Goal: Task Accomplishment & Management: Use online tool/utility

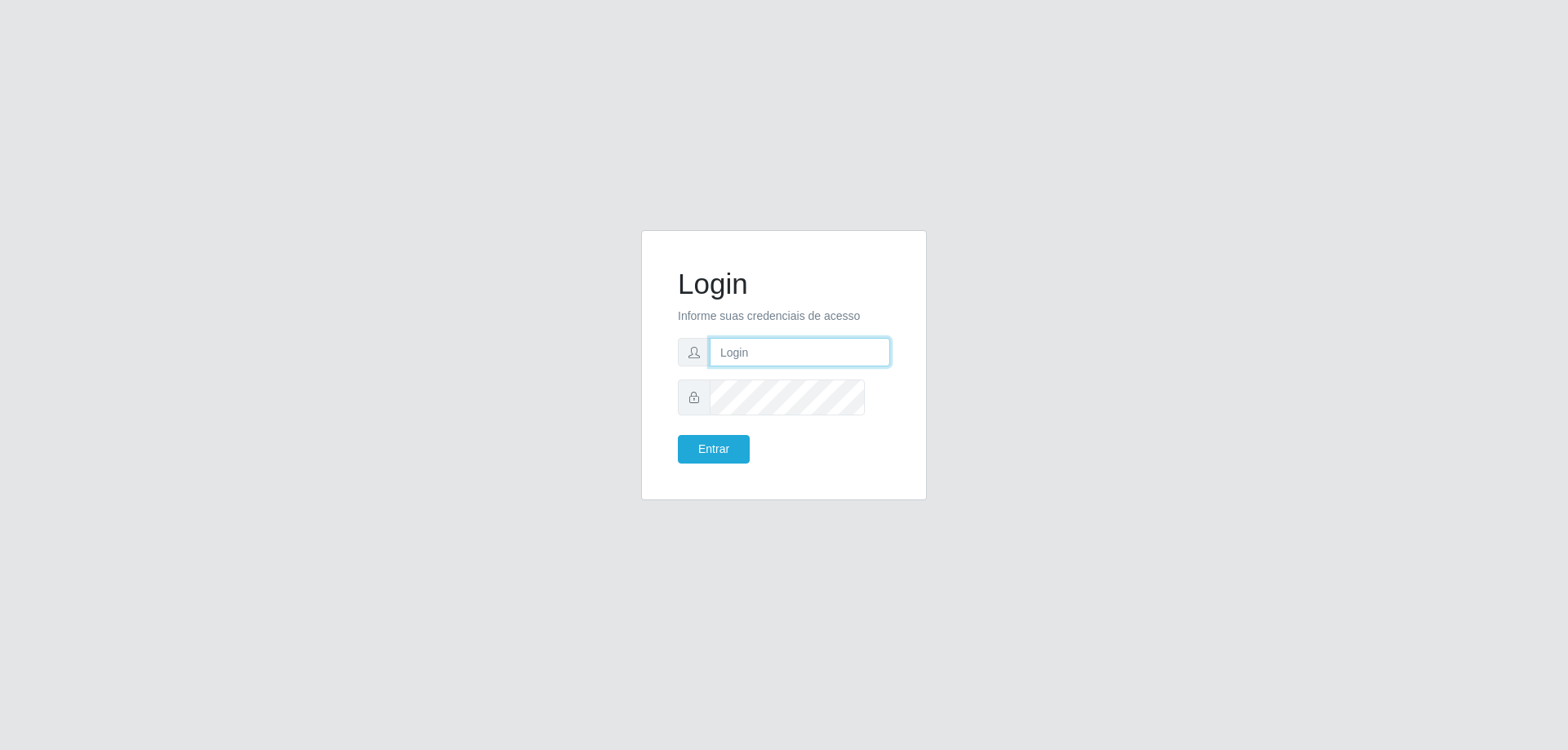
click at [808, 355] on input "text" at bounding box center [800, 352] width 181 height 29
type input "[PERSON_NAME][EMAIL_ADDRESS][DOMAIN_NAME]"
click at [677, 435] on button "Entrar" at bounding box center [713, 449] width 72 height 29
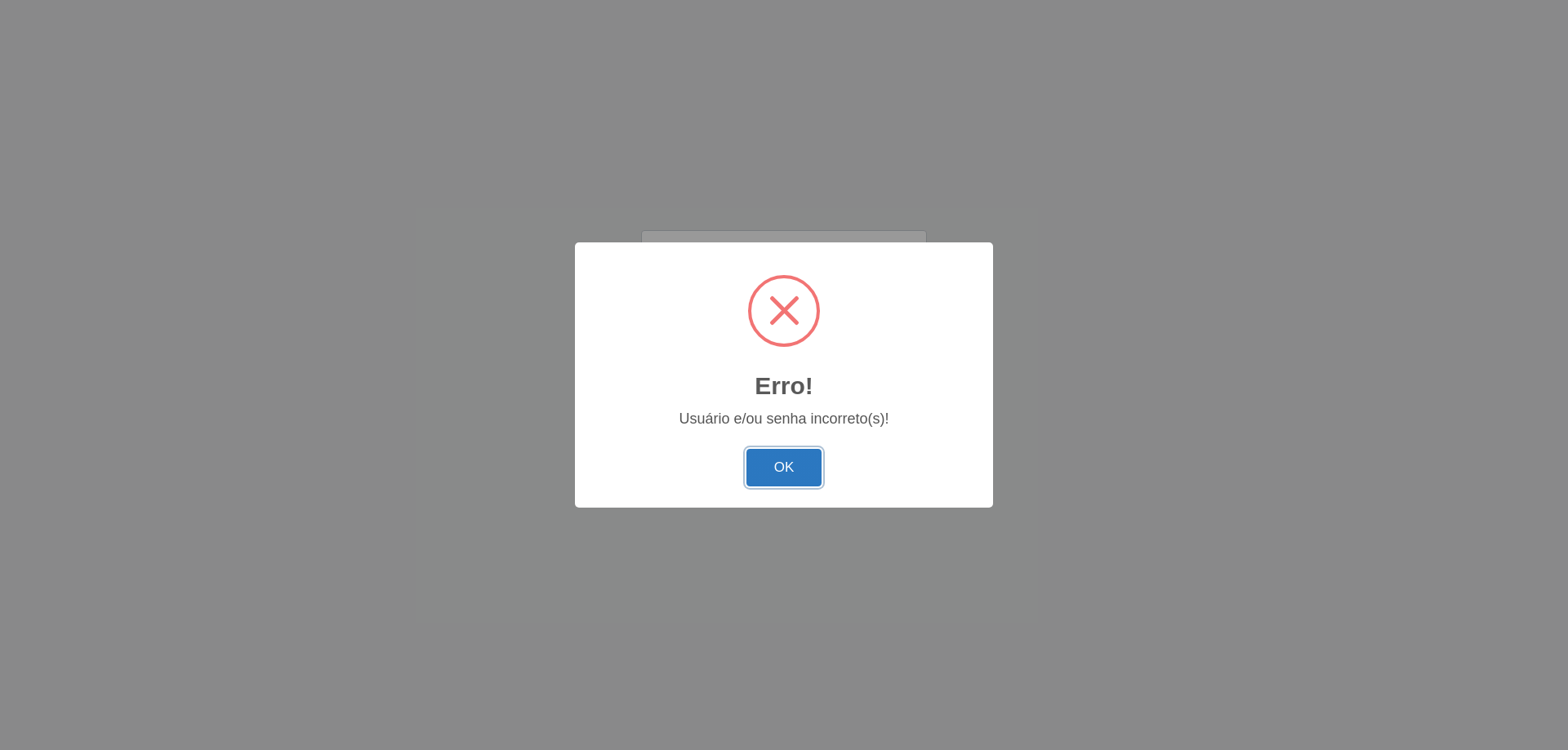
click at [795, 488] on button "OK" at bounding box center [784, 468] width 76 height 38
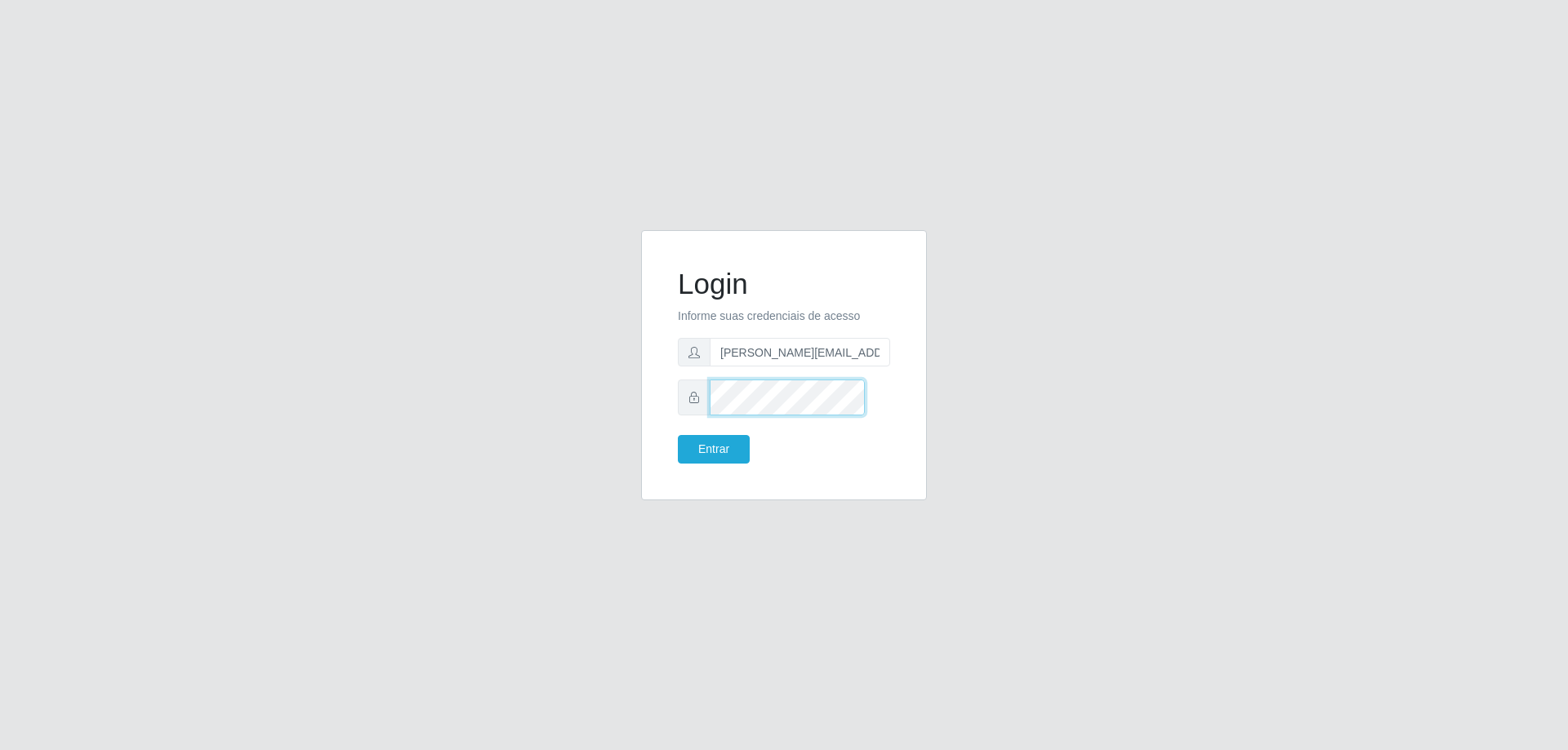
click at [719, 415] on div at bounding box center [784, 397] width 212 height 35
click at [677, 435] on button "Entrar" at bounding box center [713, 449] width 72 height 29
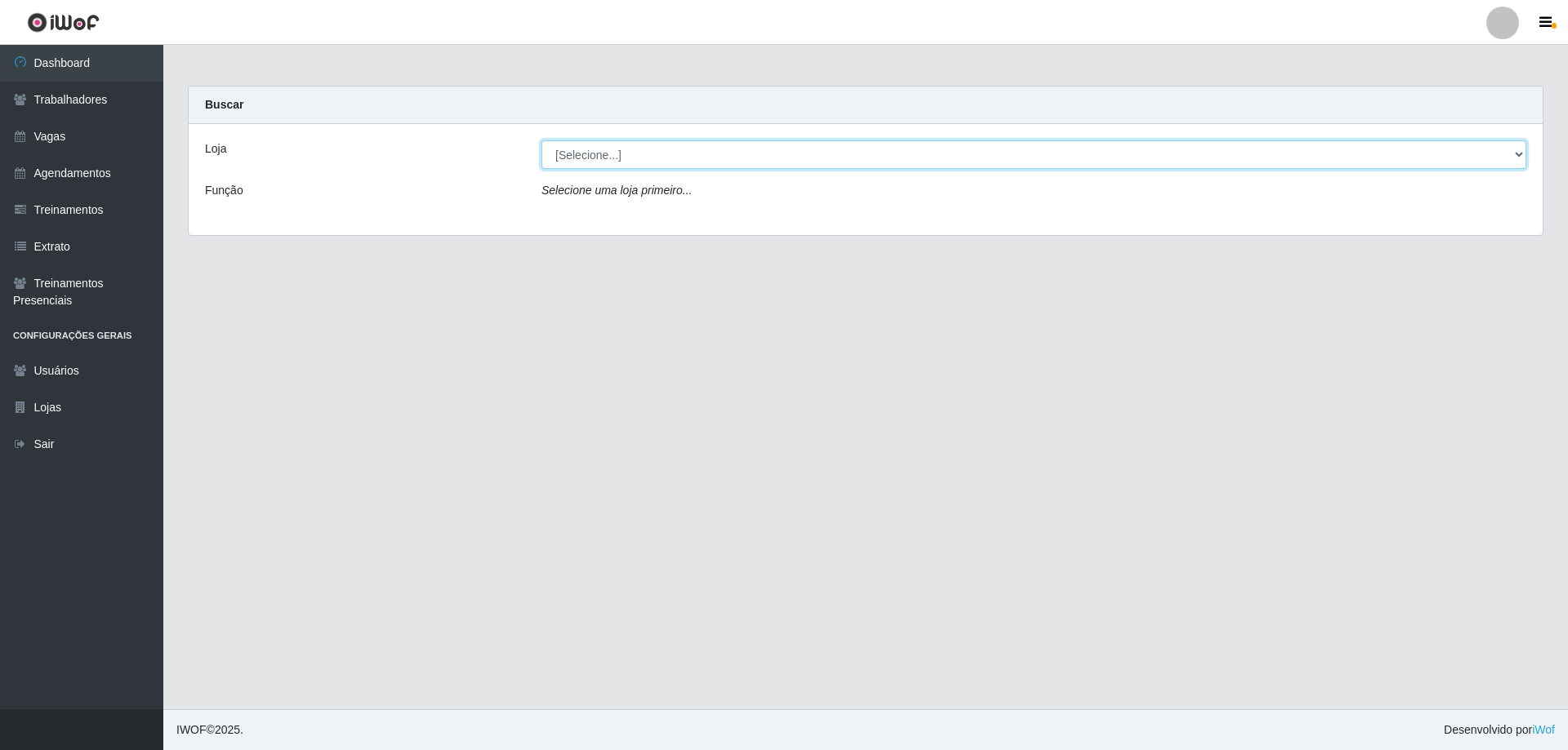
click at [636, 169] on select "[Selecione...] [GEOGRAPHIC_DATA] - [GEOGRAPHIC_DATA]" at bounding box center [1034, 154] width 985 height 29
select select "524"
click at [543, 153] on select "[Selecione...] [GEOGRAPHIC_DATA] - [GEOGRAPHIC_DATA]" at bounding box center [1034, 154] width 985 height 29
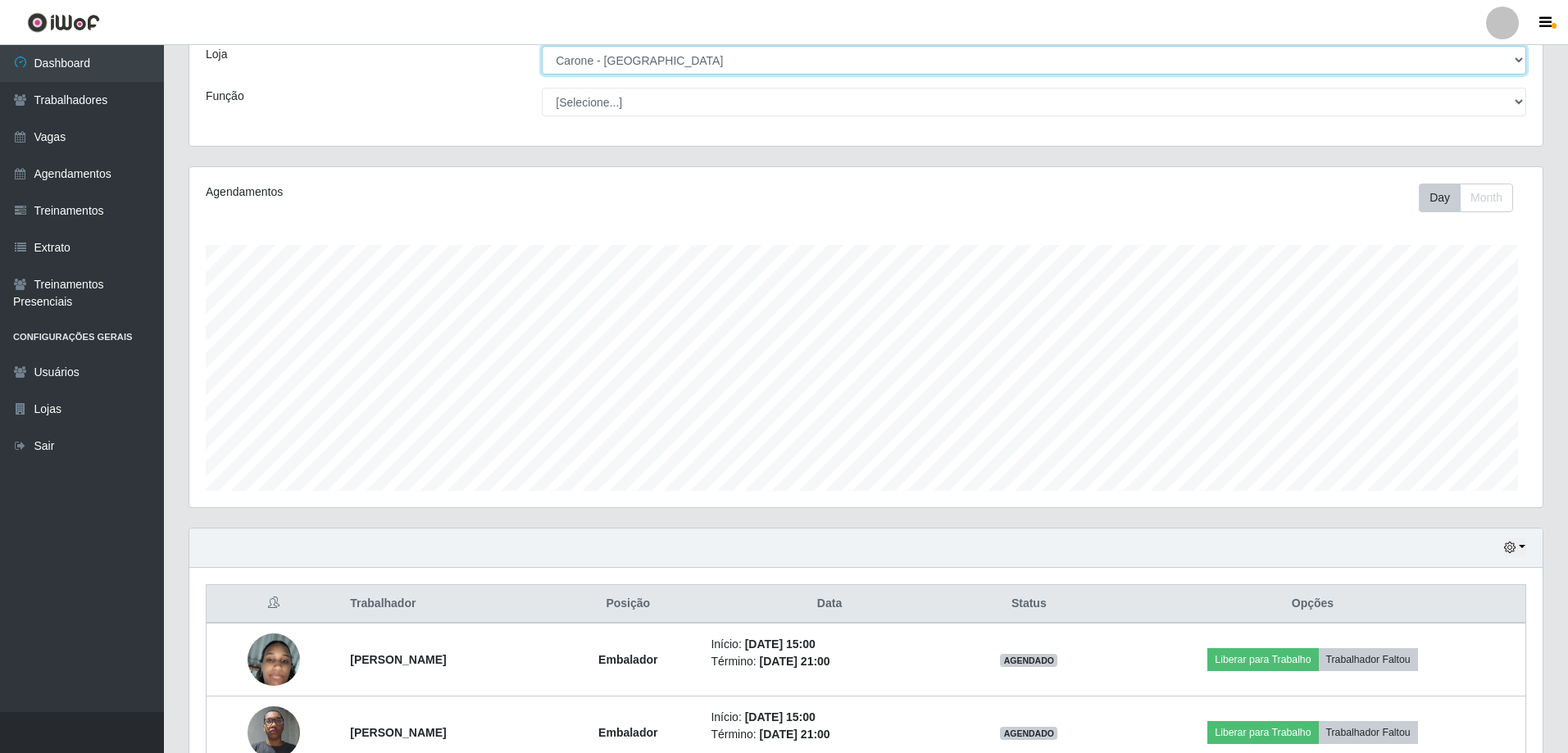
scroll to position [307, 0]
